Goal: Understand process/instructions

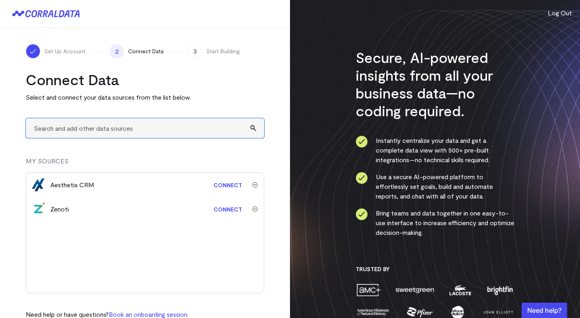
click at [112, 127] on input "text" at bounding box center [145, 128] width 239 height 20
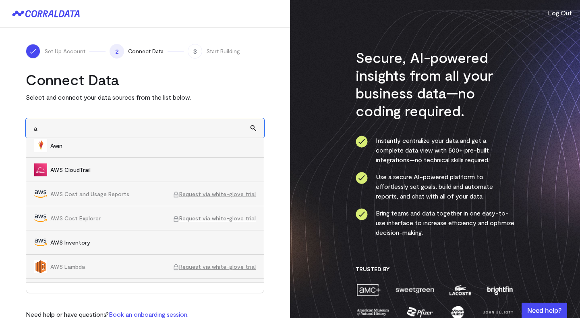
scroll to position [1420, 0]
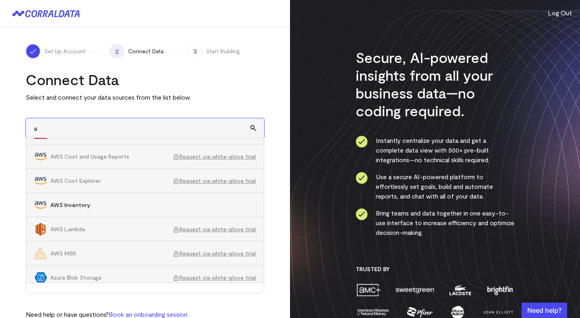
type input "a"
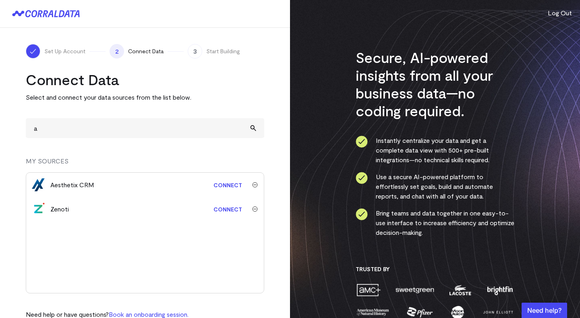
click at [345, 223] on div "Secure, AI-powered insights from all your business data—no coding required. Ins…" at bounding box center [435, 173] width 290 height 346
click at [219, 212] on link "Connect" at bounding box center [228, 208] width 37 height 15
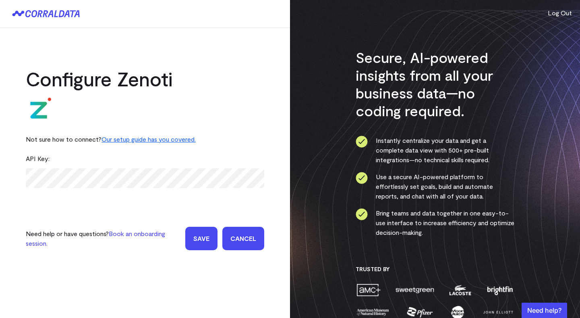
click at [150, 139] on link "Our setup guide has you covered." at bounding box center [149, 139] width 94 height 8
